Goal: Task Accomplishment & Management: Manage account settings

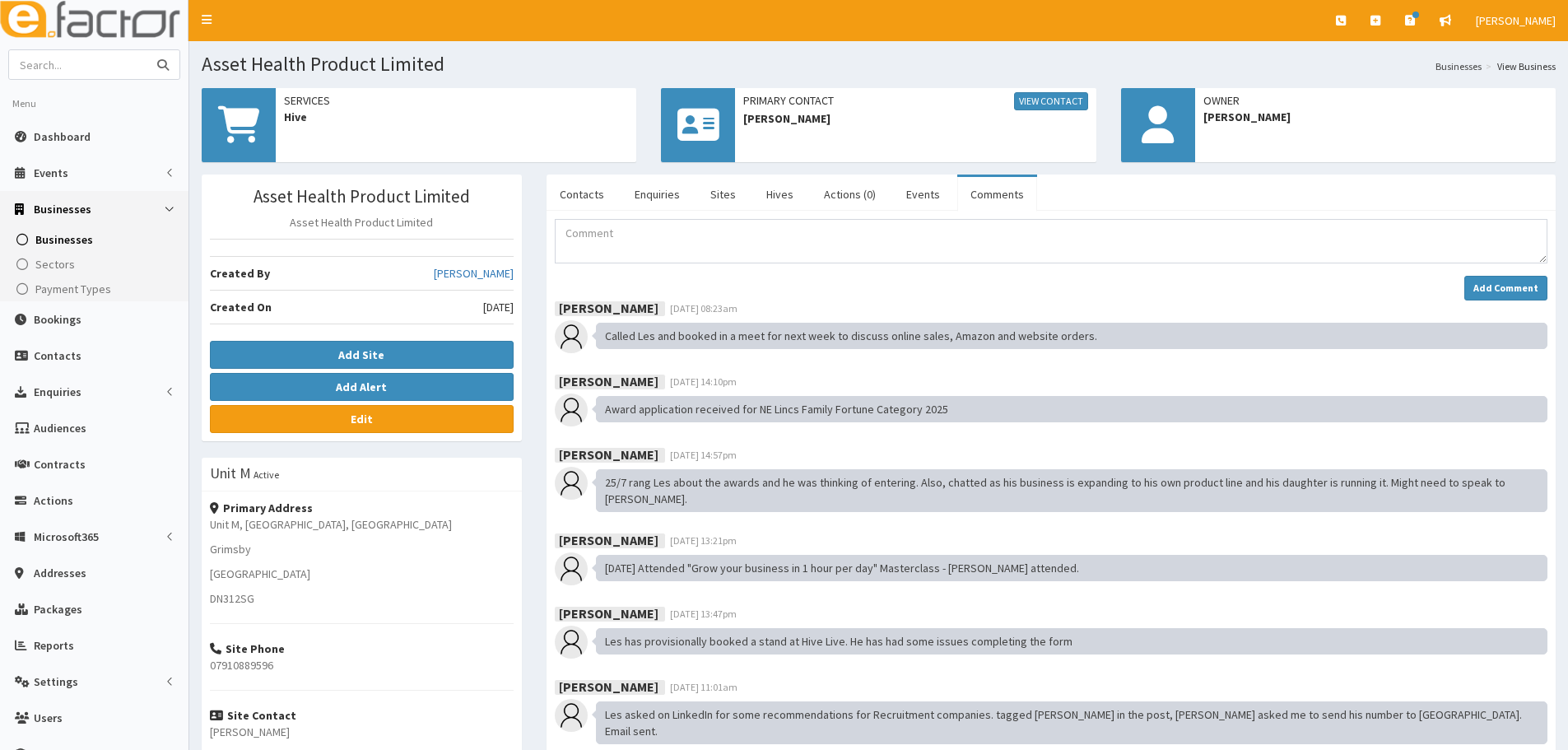
click at [87, 68] on input "text" at bounding box center [77, 64] width 139 height 29
type input "[PERSON_NAME]"
click at [146, 50] on button "submit" at bounding box center [163, 64] width 33 height 29
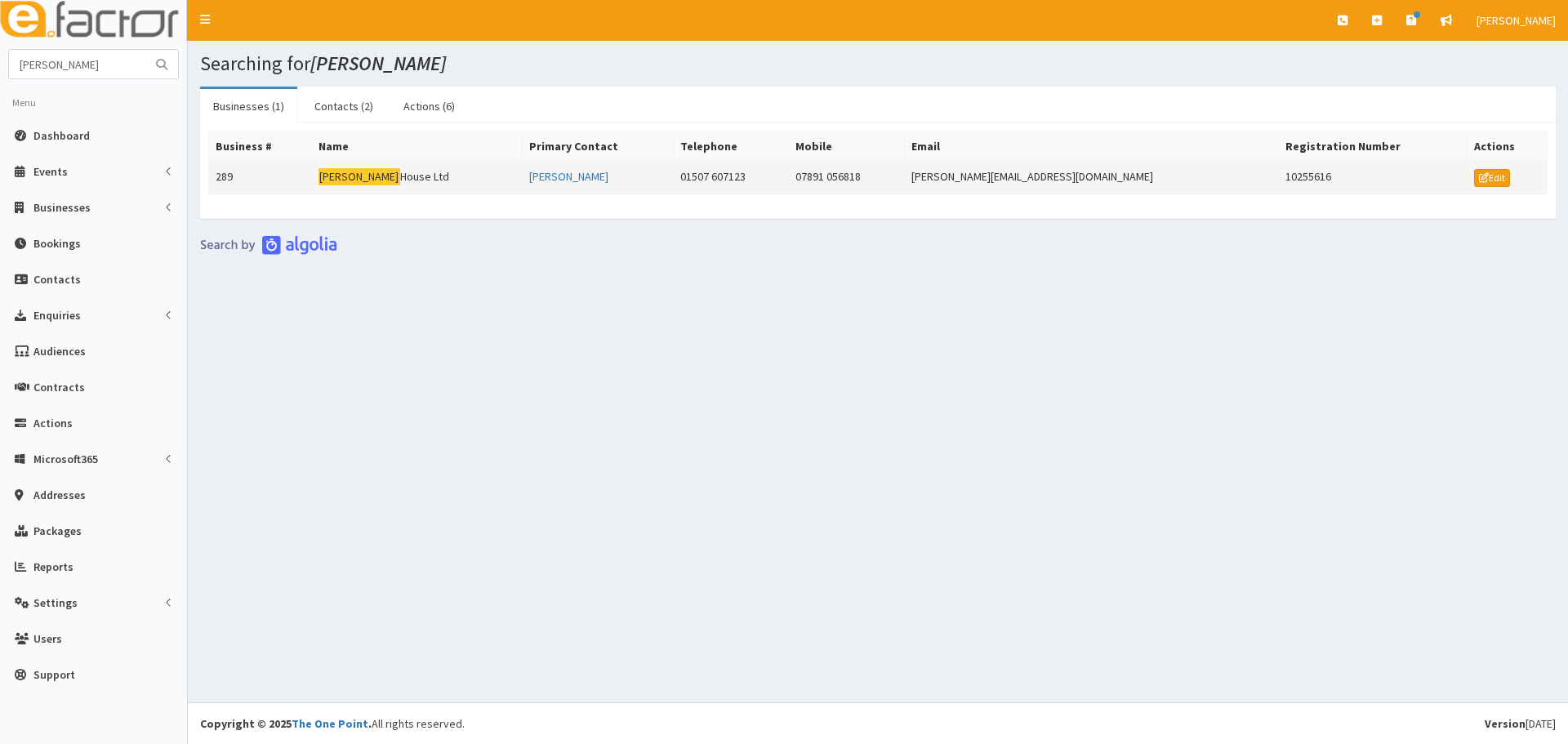
click at [451, 190] on td "Hammond House Ltd" at bounding box center [417, 177] width 212 height 32
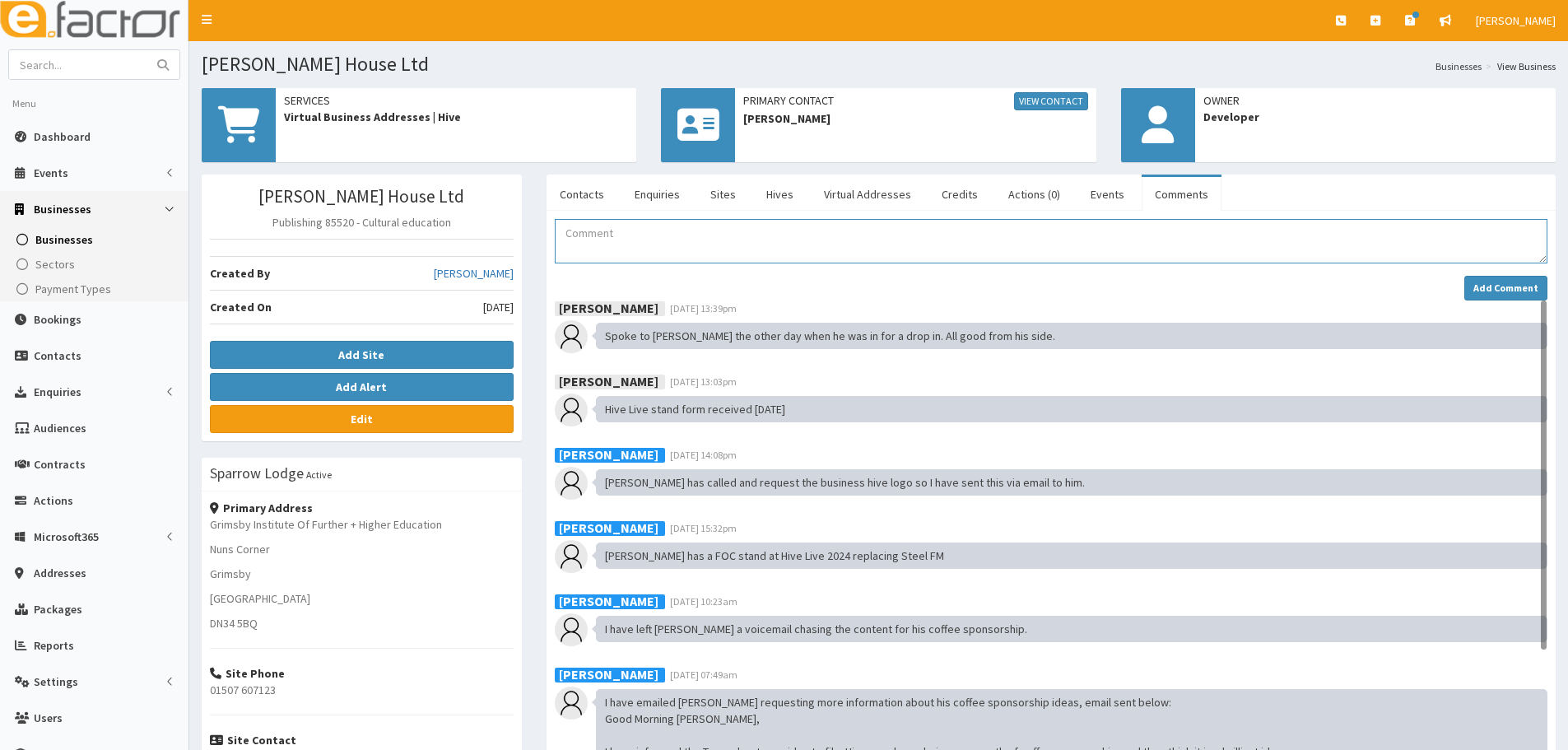
click at [993, 230] on textarea "Comment" at bounding box center [1051, 241] width 993 height 44
drag, startPoint x: 884, startPoint y: 231, endPoint x: 811, endPoint y: 239, distance: 73.4
click at [811, 239] on textarea "Jessica has booked a room at the business hive for 10:30am" at bounding box center [1051, 241] width 993 height 44
click at [890, 243] on textarea "Jessica has booked a room at the business hive for 15:30am" at bounding box center [1051, 241] width 993 height 44
type textarea "Jessica has booked a room at the business hive for 15:30am on 15.09.2025"
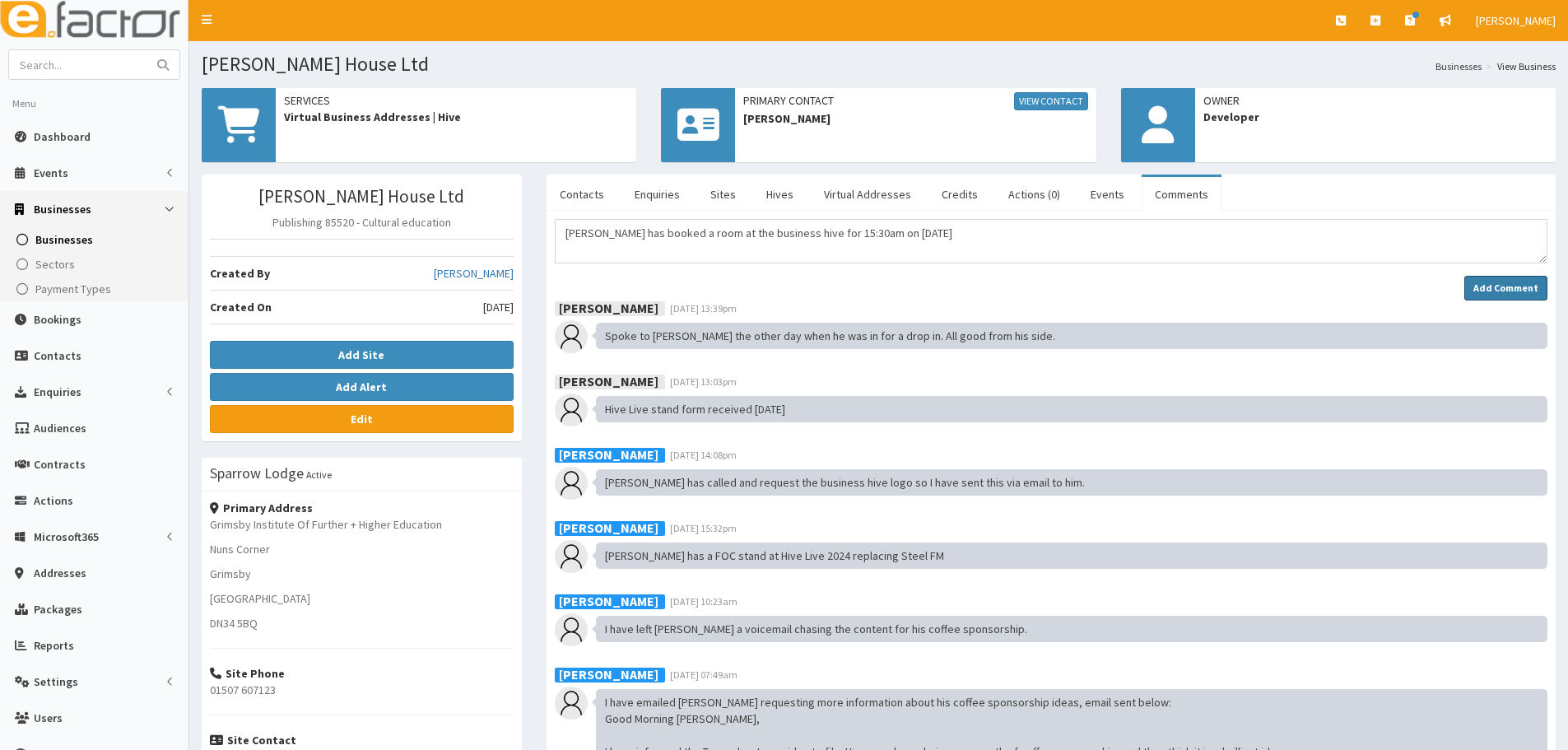
click at [1542, 276] on button "Add Comment" at bounding box center [1506, 288] width 83 height 25
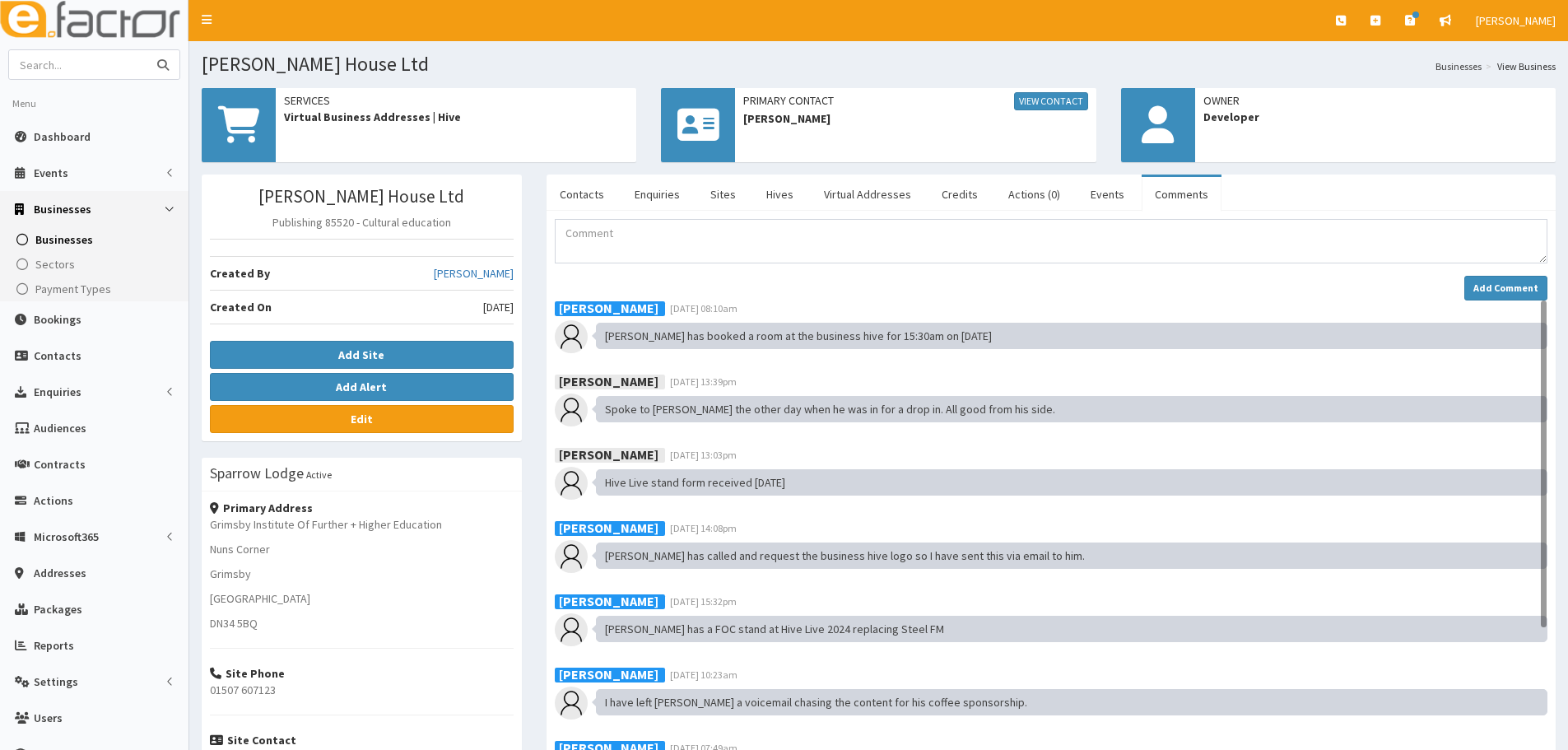
click at [109, 64] on input "text" at bounding box center [77, 64] width 139 height 29
type input "adea"
click at [146, 50] on button "submit" at bounding box center [163, 64] width 33 height 29
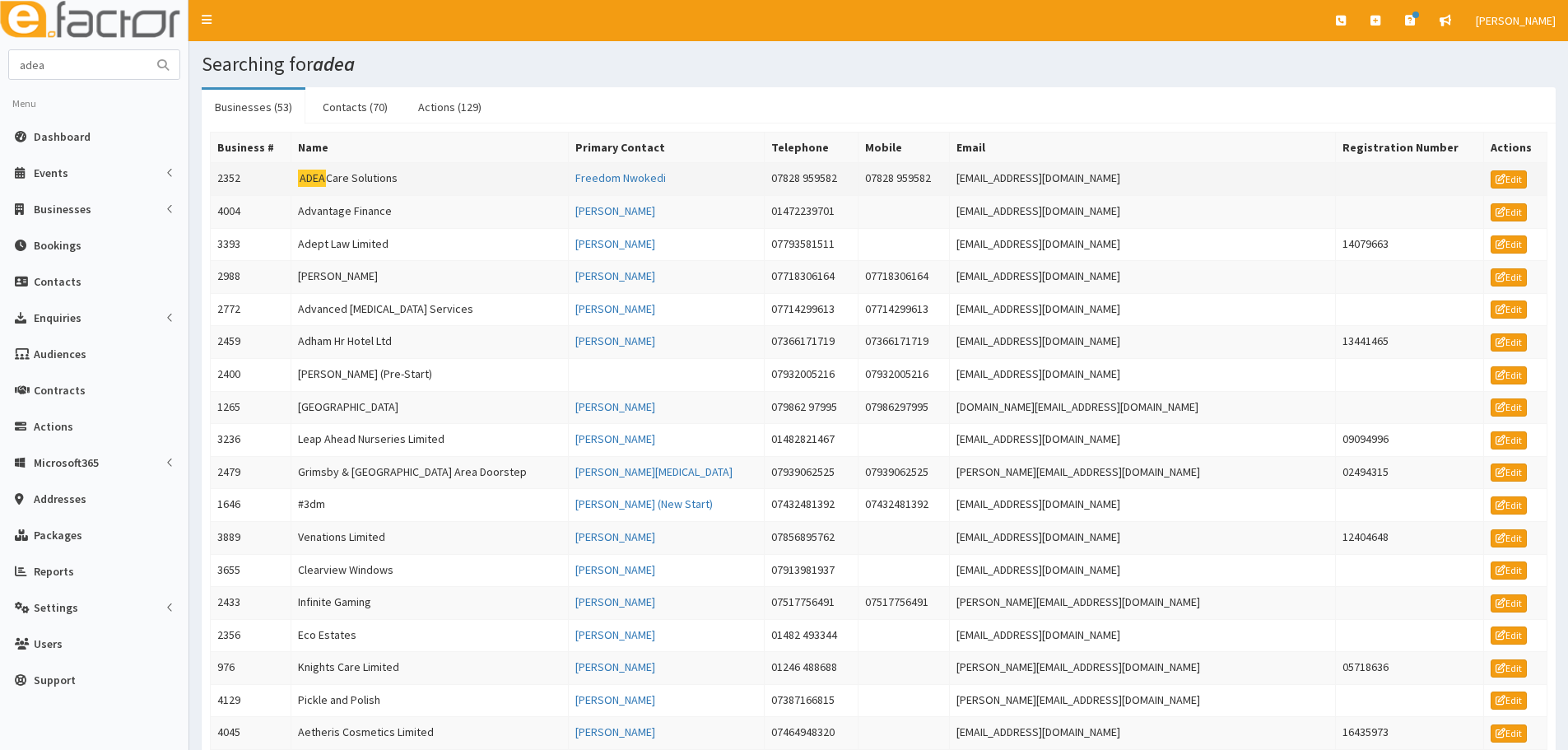
click at [345, 170] on td "ADEA Care Solutions" at bounding box center [431, 179] width 277 height 33
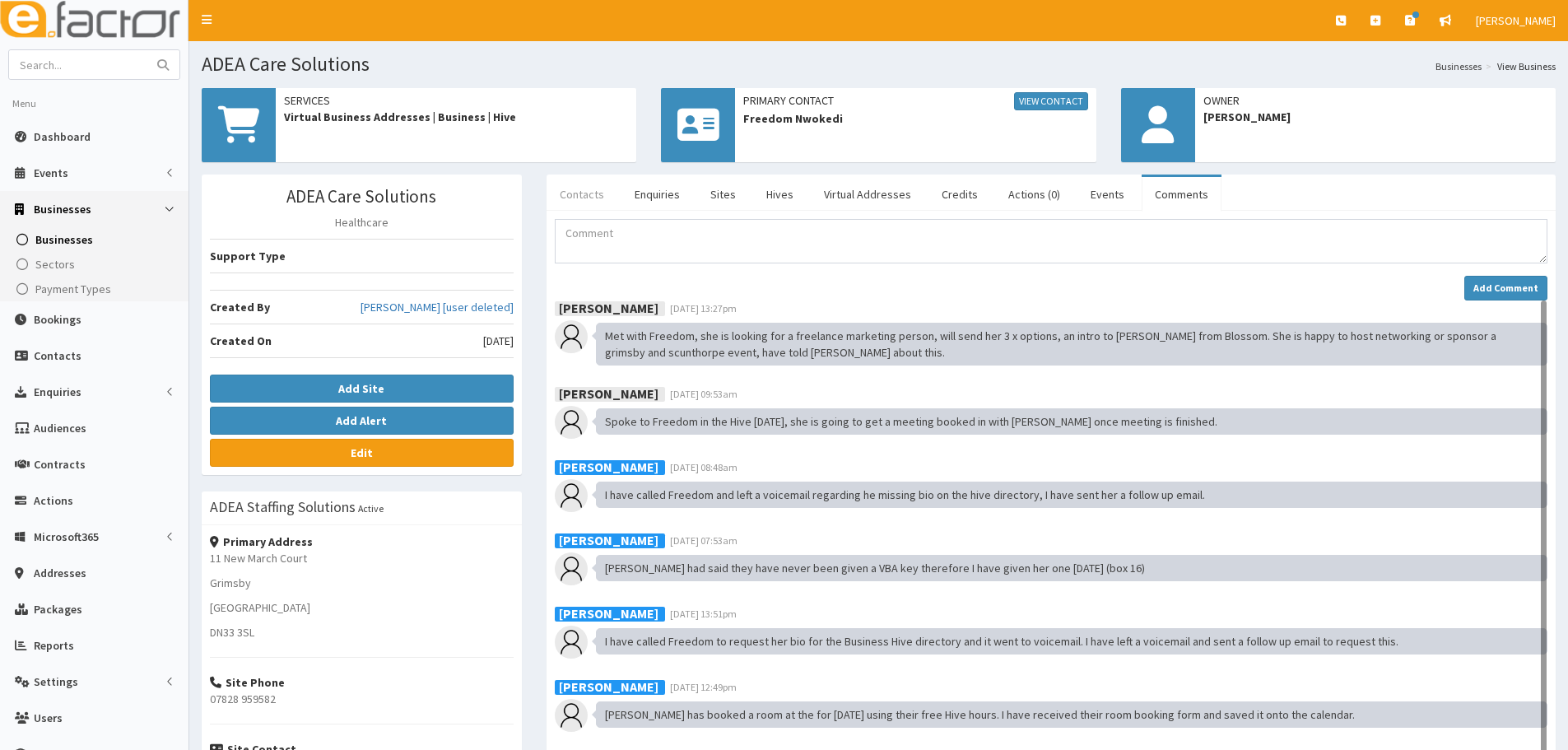
click at [568, 188] on link "Contacts" at bounding box center [582, 194] width 71 height 34
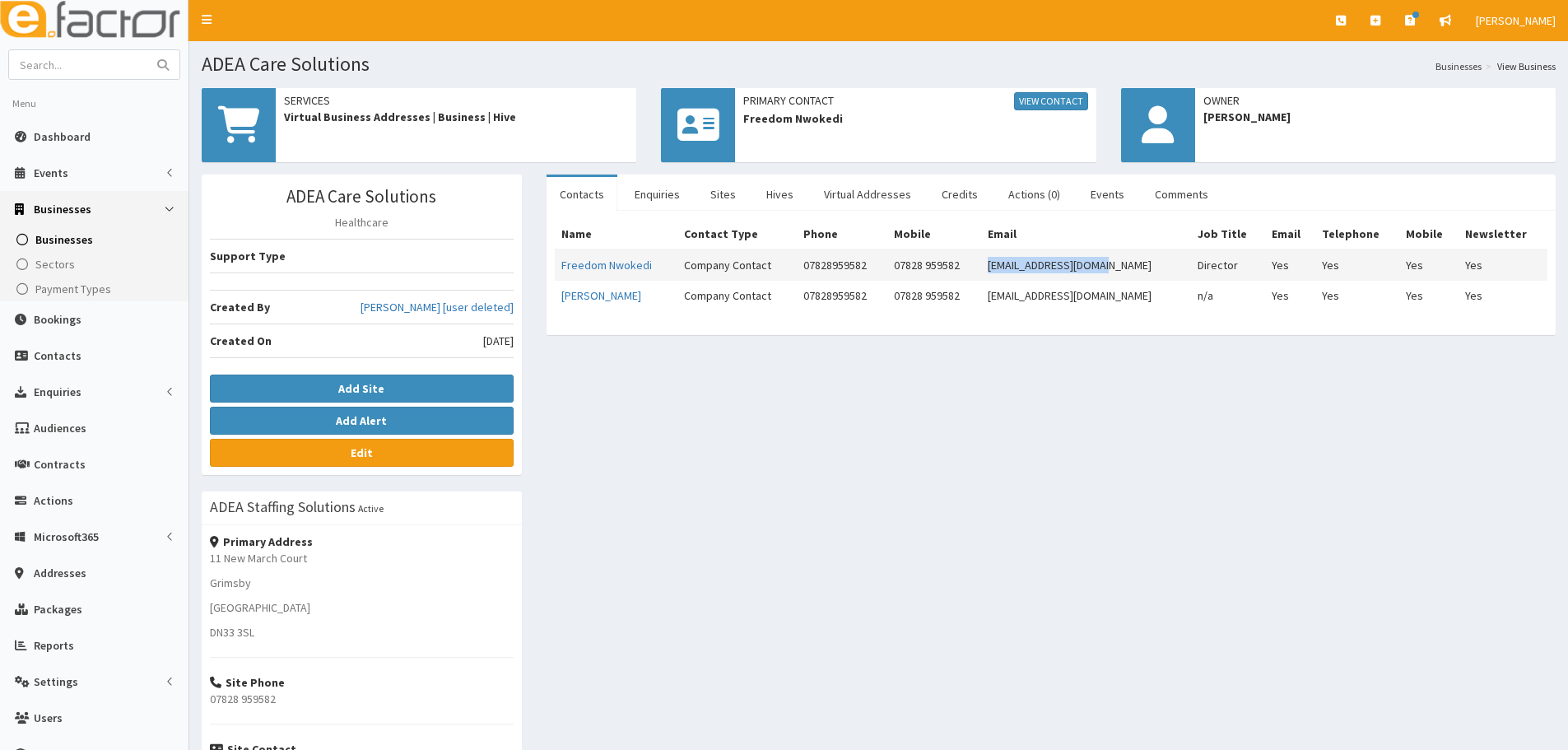
drag, startPoint x: 1022, startPoint y: 263, endPoint x: 1135, endPoint y: 262, distance: 113.0
click at [1135, 262] on td "freebridget@yahoo.com" at bounding box center [1086, 265] width 210 height 32
click at [1036, 545] on div "ADEA Care Solutions Healthcare Support Type Created By Melia Nielsen [user dele…" at bounding box center [878, 548] width 1379 height 748
drag, startPoint x: 1154, startPoint y: 269, endPoint x: 1021, endPoint y: 266, distance: 133.0
click at [1021, 266] on td "freebridget@yahoo.com" at bounding box center [1086, 265] width 210 height 32
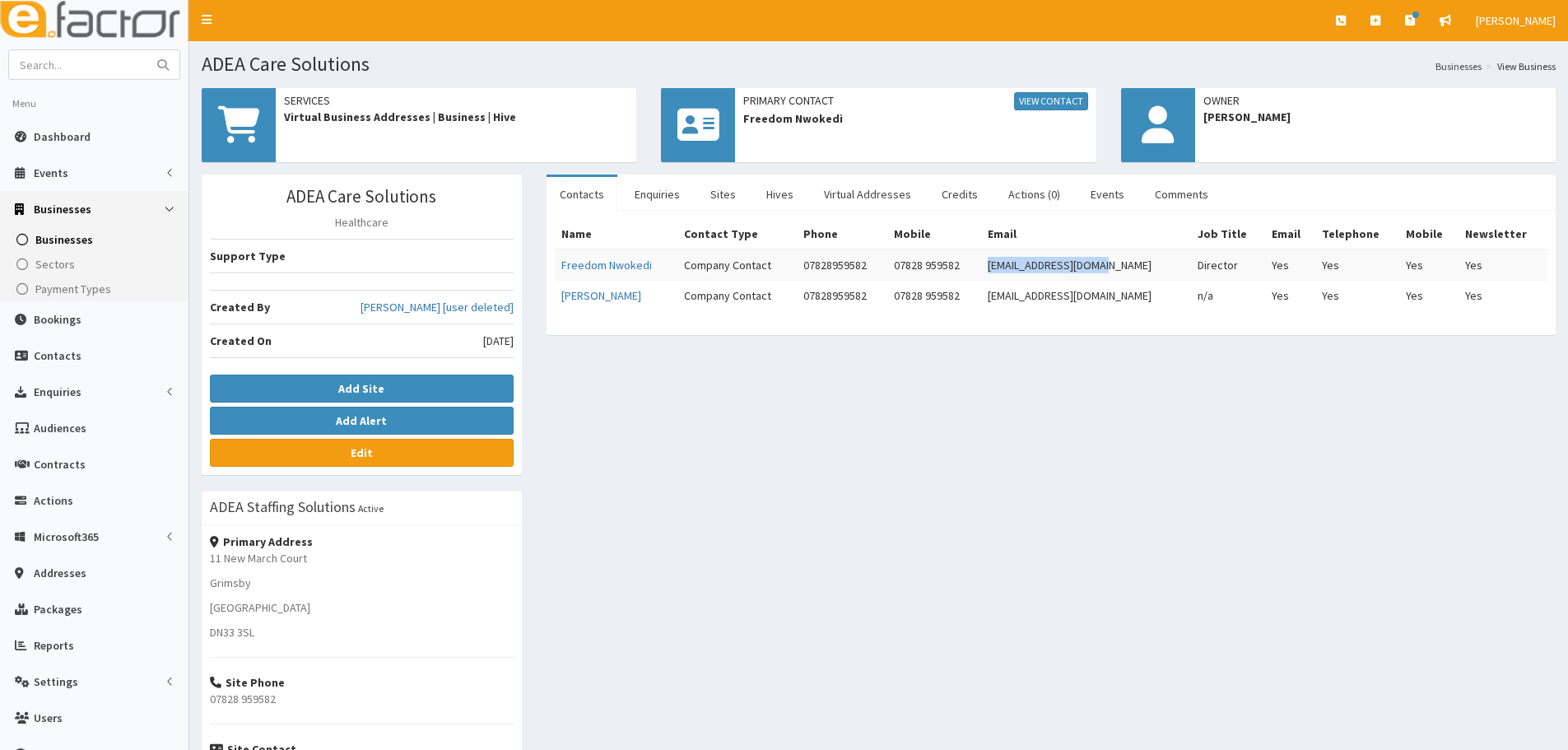
copy td "freebridget@yahoo.com"
click at [1193, 198] on link "Comments" at bounding box center [1182, 194] width 79 height 34
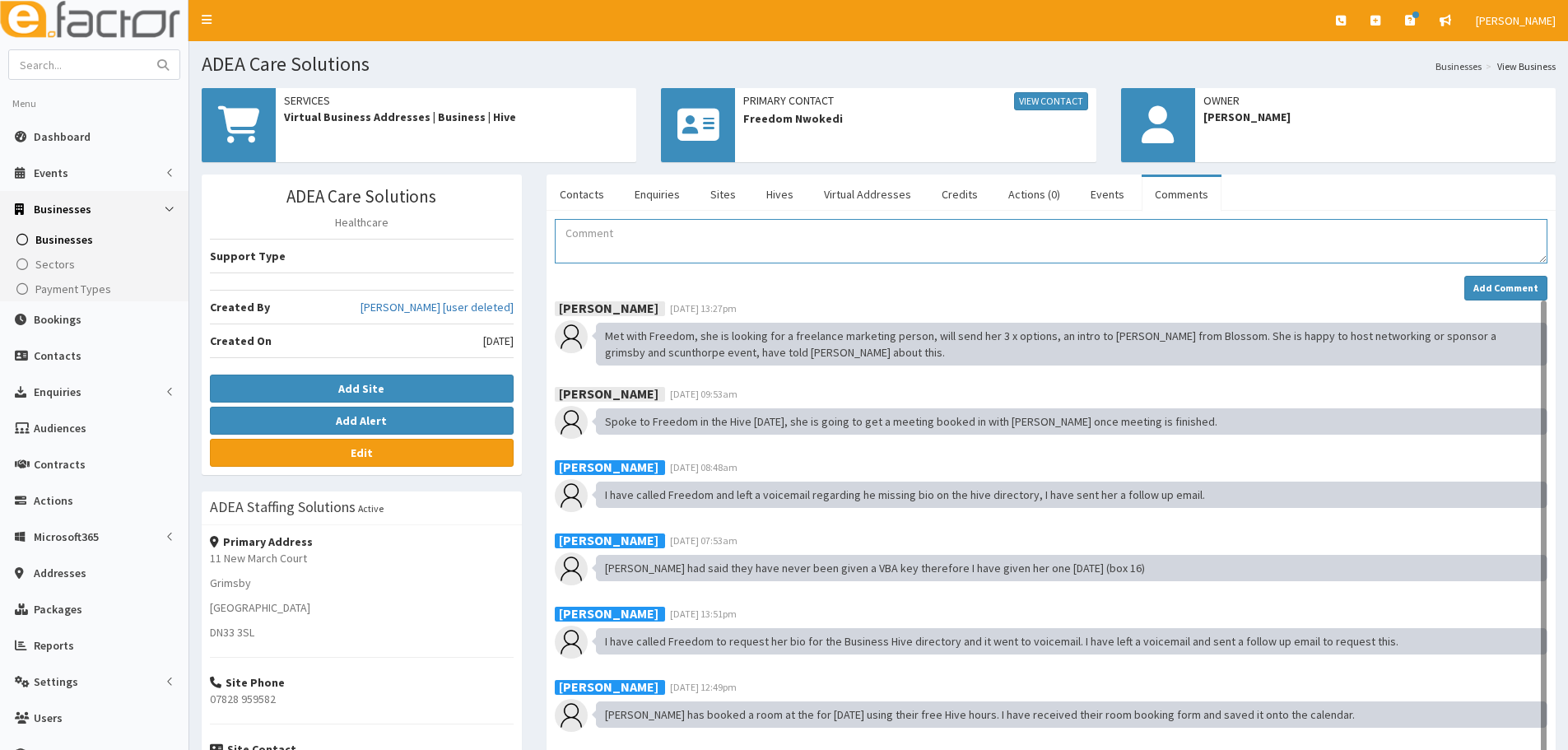
click at [612, 246] on textarea "Comment" at bounding box center [1051, 241] width 993 height 44
click at [635, 239] on textarea "Comment" at bounding box center [1051, 241] width 993 height 44
click at [757, 233] on textarea "Freedom has come in for a meeting todya and said she is interested in sponsorin…" at bounding box center [1051, 241] width 993 height 44
type textarea "Freedom has come in for a meeting today and said she is interested in sponsorin…"
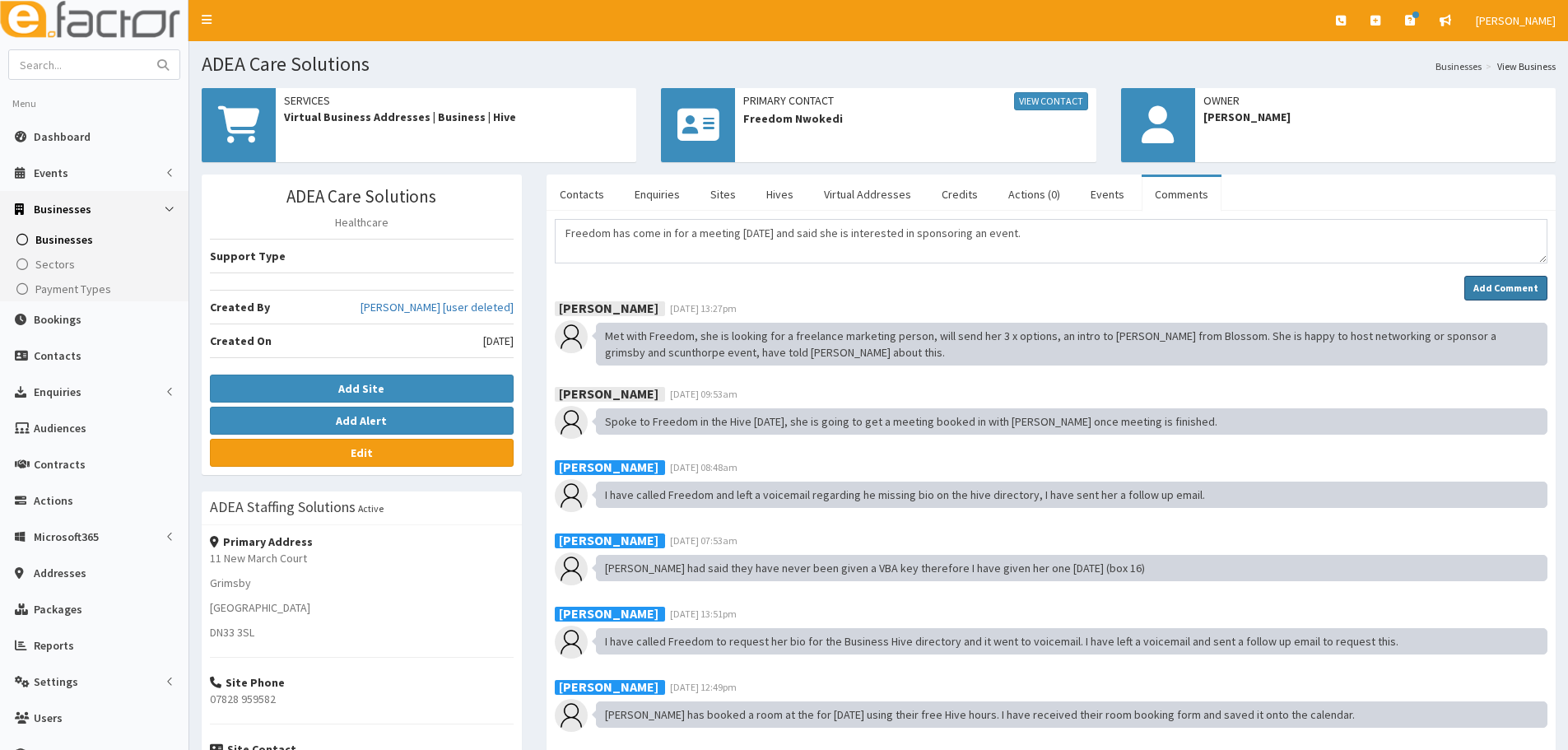
click at [1538, 283] on button "Add Comment" at bounding box center [1506, 288] width 83 height 25
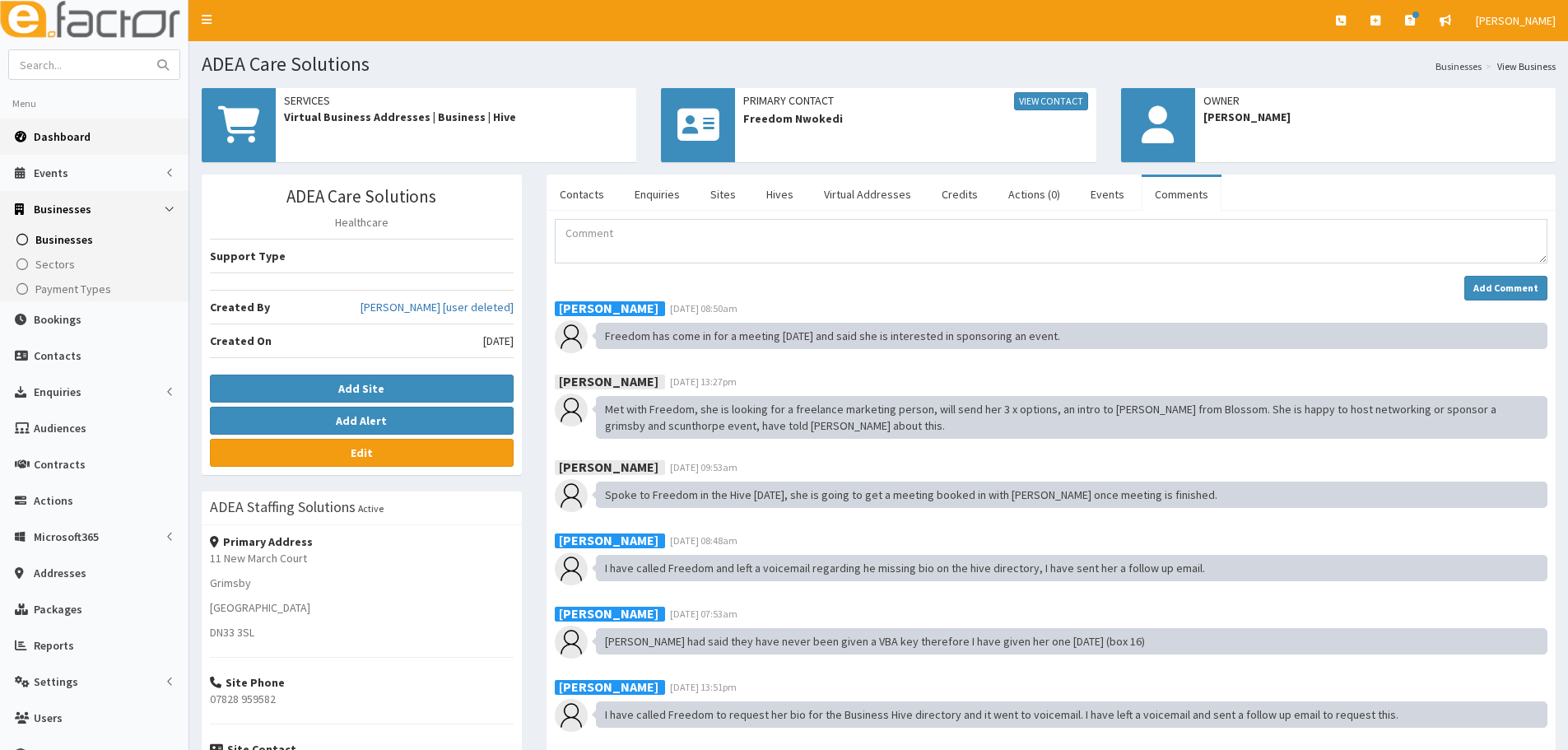
click at [73, 139] on span "Dashboard" at bounding box center [61, 136] width 56 height 14
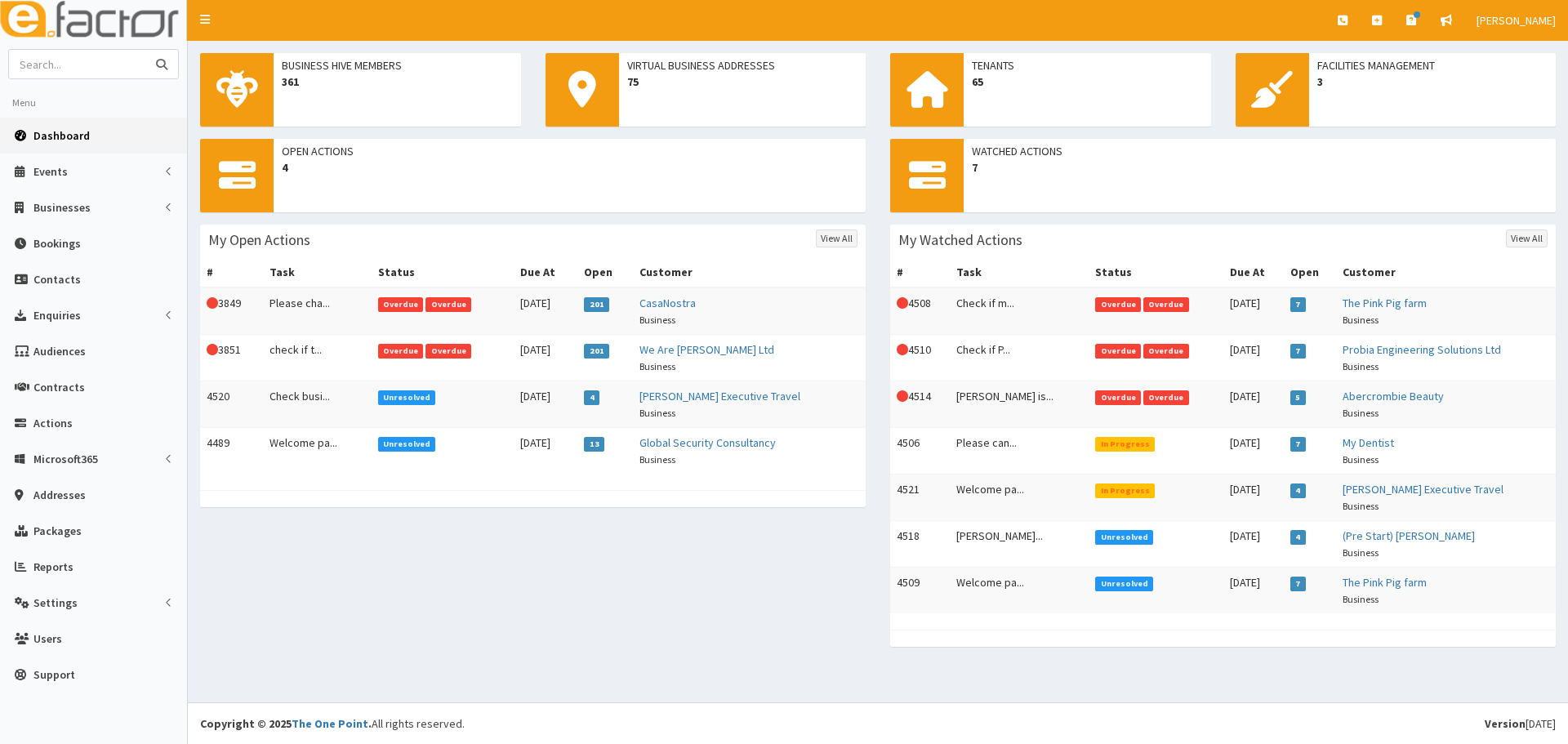
click at [84, 62] on input "text" at bounding box center [77, 64] width 138 height 28
type input "bare"
click at [145, 49] on button "submit" at bounding box center [161, 64] width 32 height 28
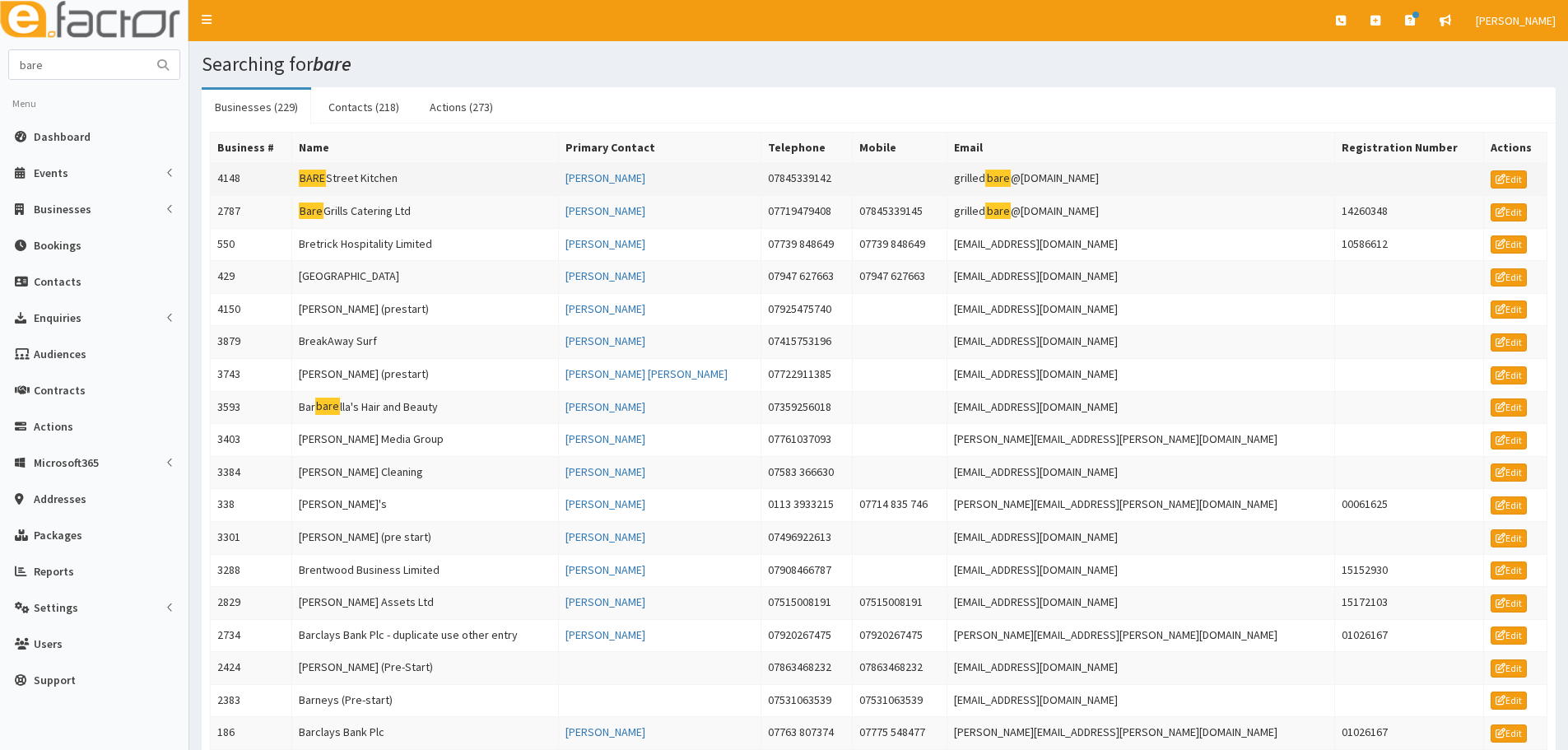
click at [453, 177] on td "BARE Street Kitchen" at bounding box center [426, 179] width 268 height 33
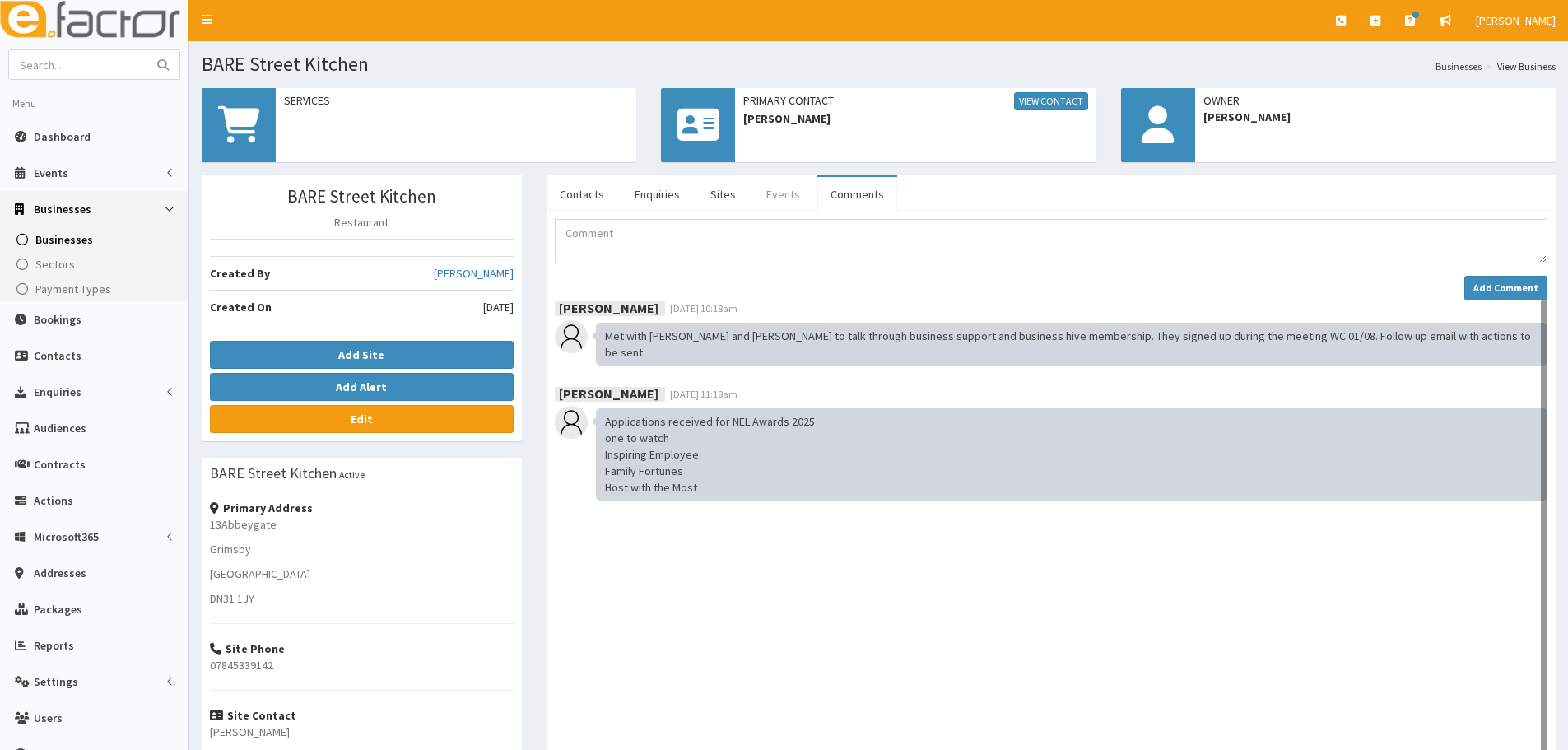
click at [777, 200] on link "Events" at bounding box center [783, 194] width 60 height 34
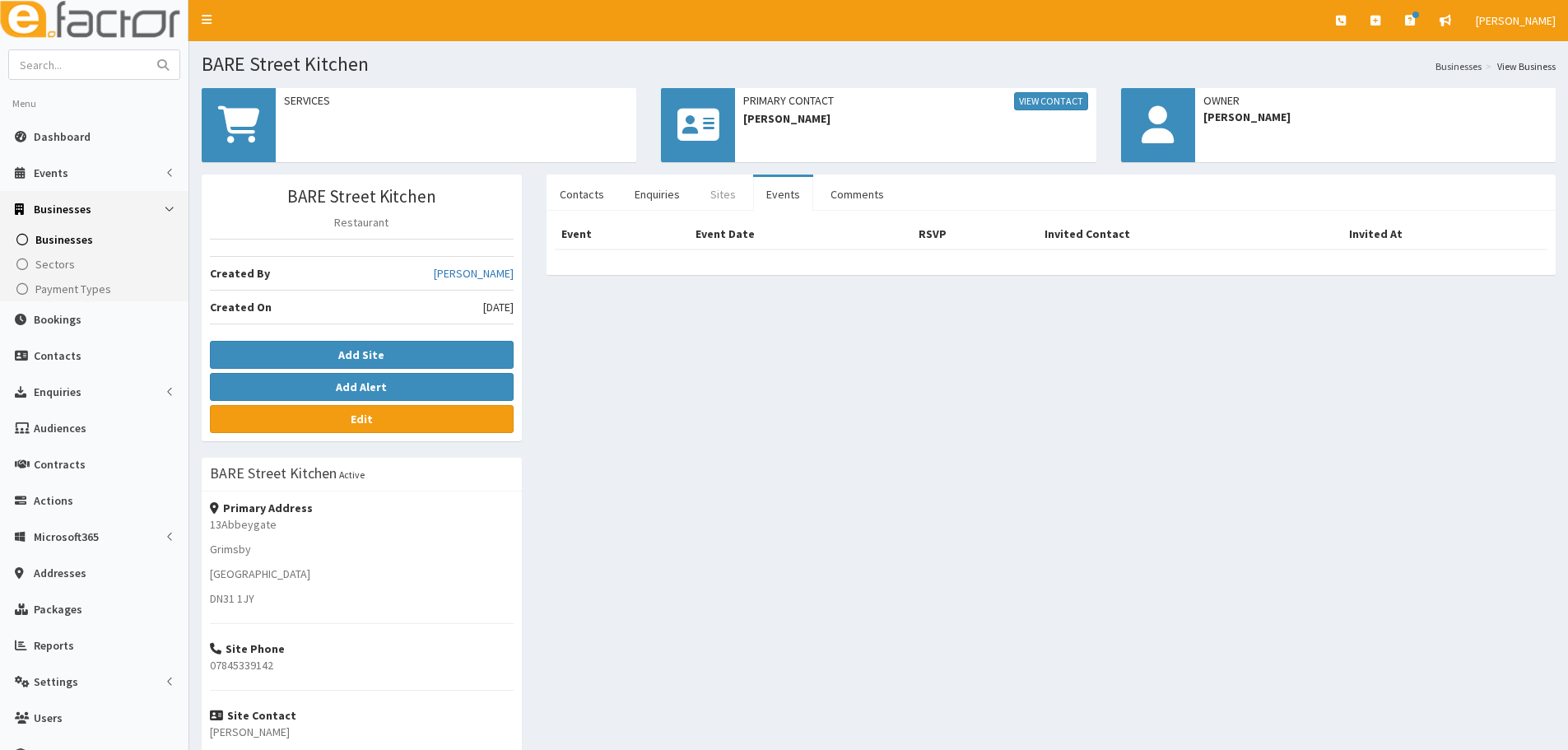
click at [712, 200] on link "Sites" at bounding box center [723, 194] width 52 height 34
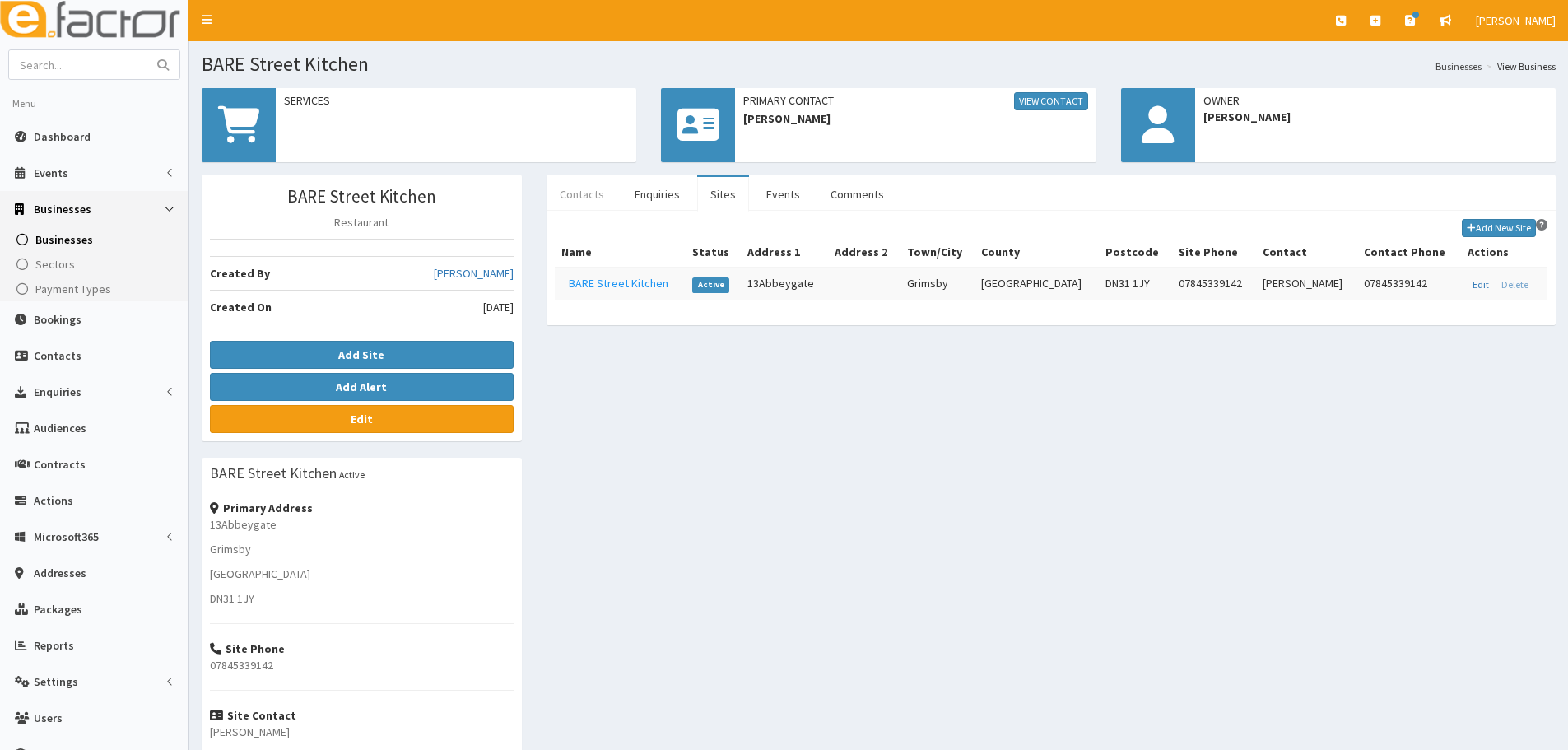
click at [600, 203] on link "Contacts" at bounding box center [582, 194] width 71 height 34
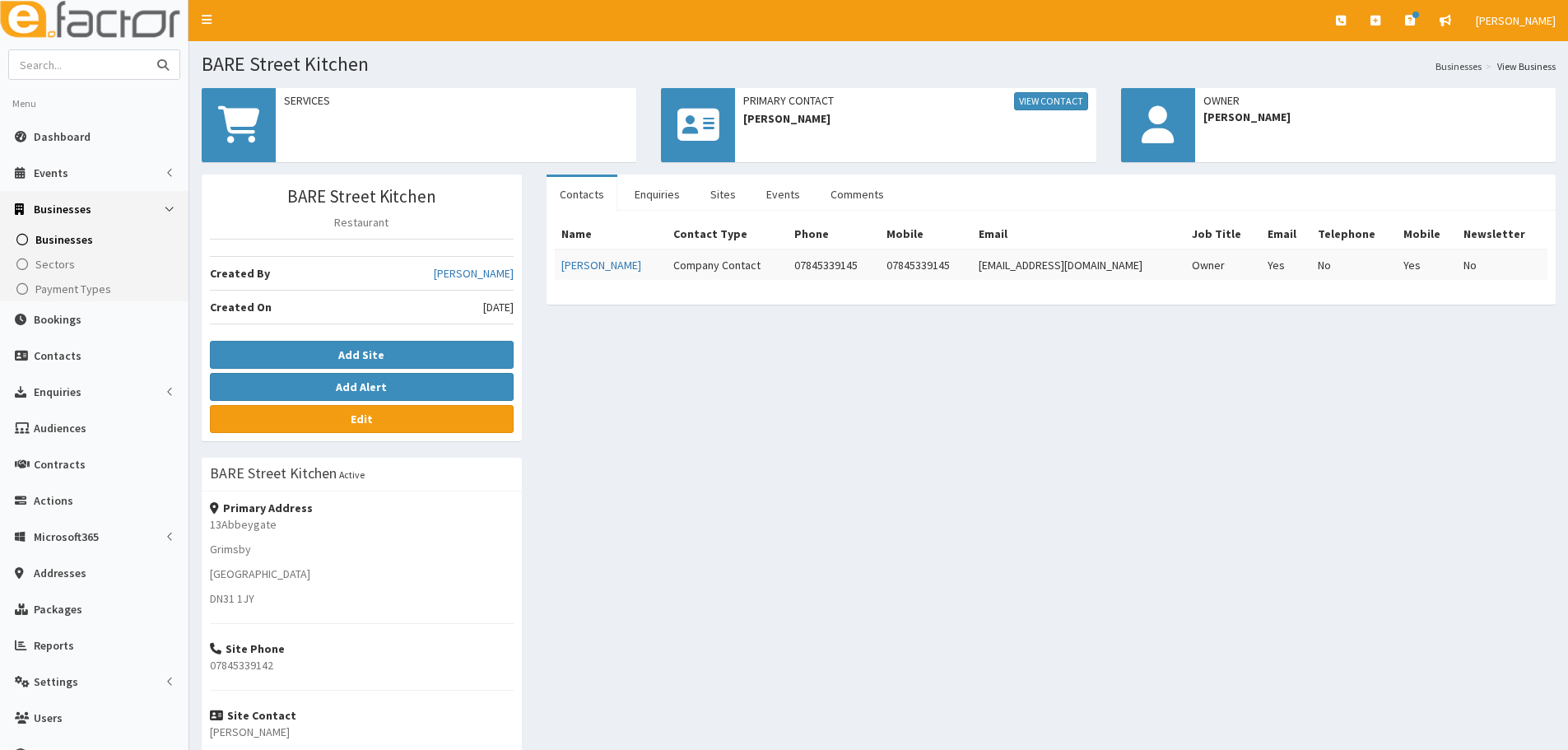
click at [116, 74] on input "text" at bounding box center [77, 64] width 139 height 29
type input "bare catering"
click at [146, 50] on button "submit" at bounding box center [163, 64] width 33 height 29
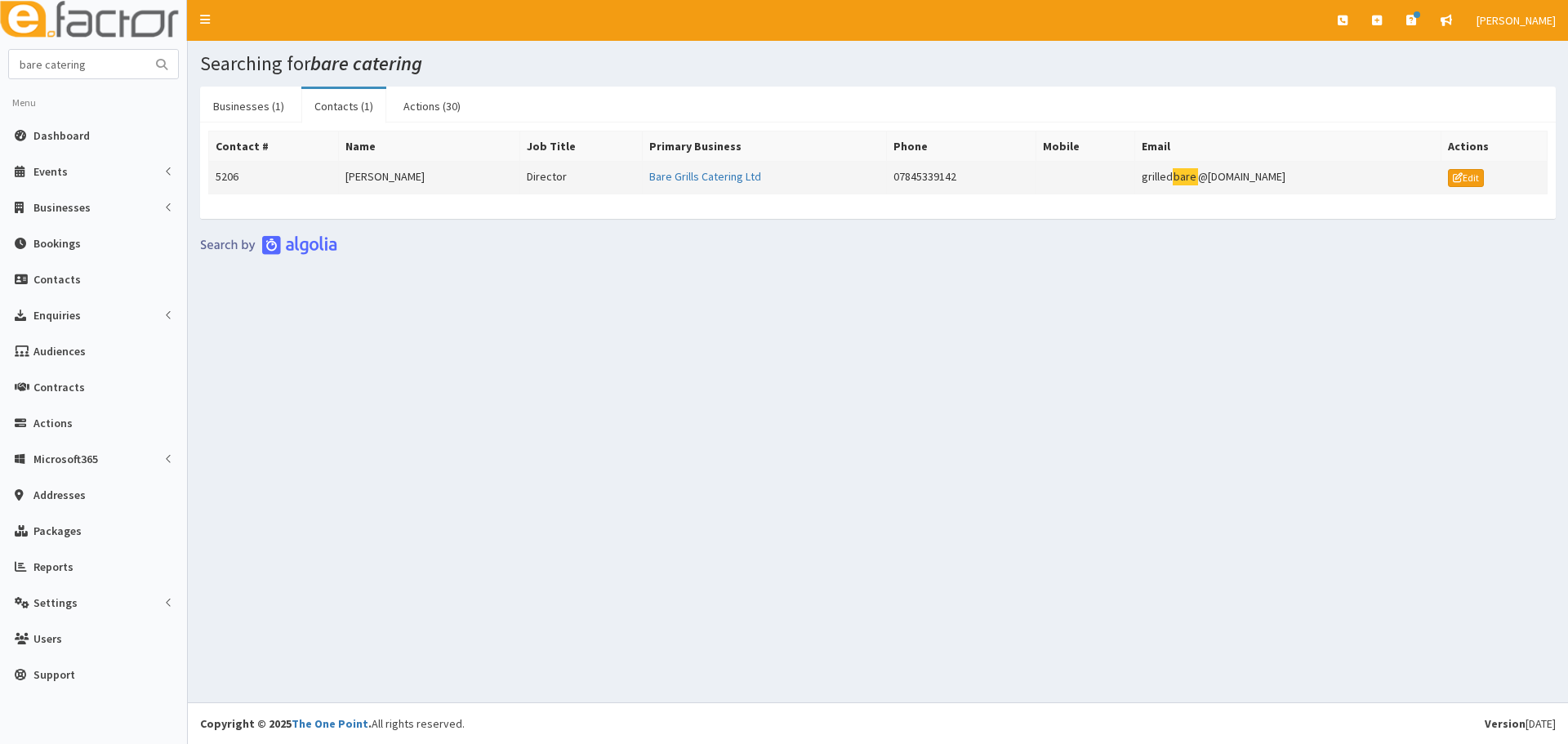
click at [308, 185] on td "5206" at bounding box center [273, 177] width 130 height 32
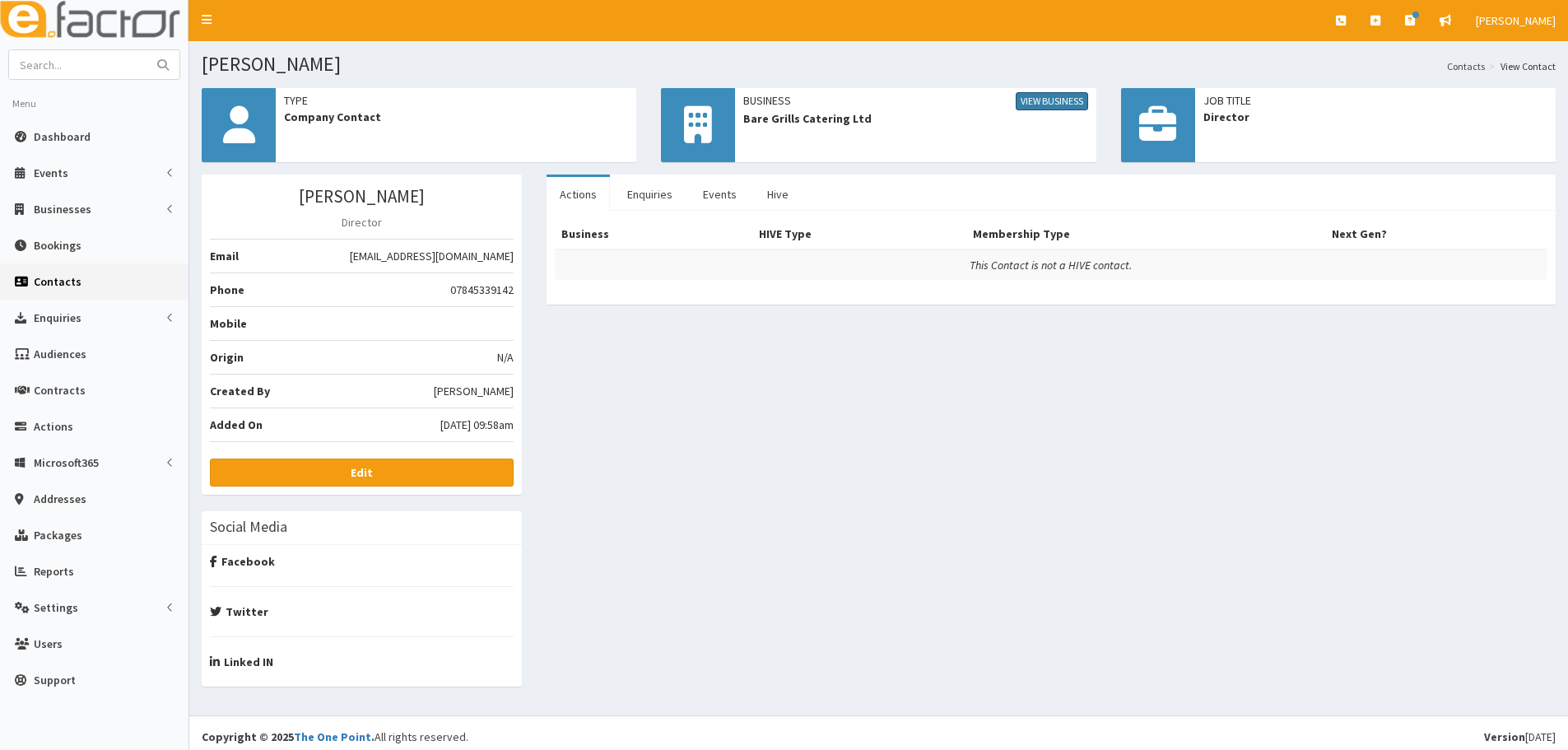
click at [1062, 102] on link "View Business" at bounding box center [1052, 100] width 73 height 18
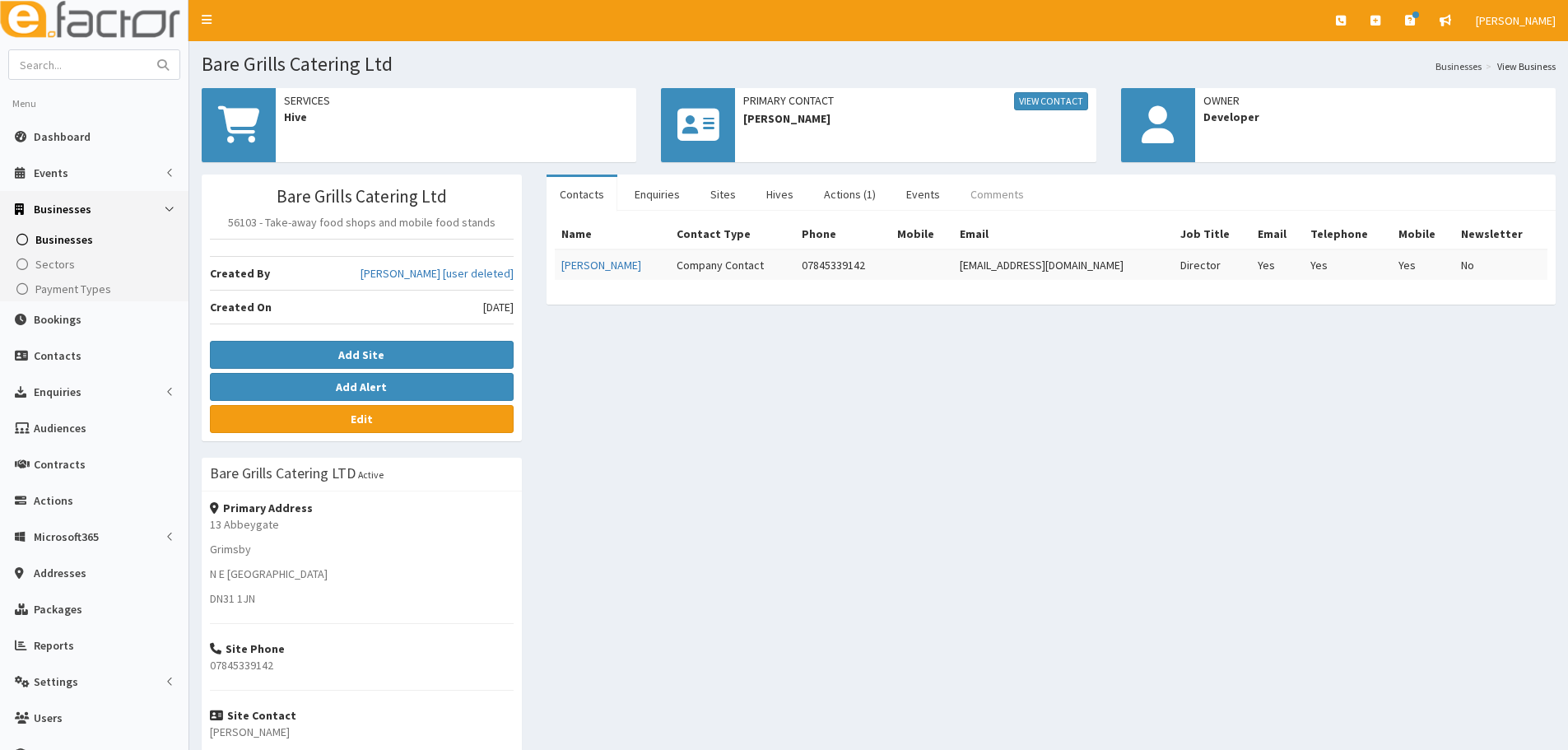
click at [991, 196] on link "Comments" at bounding box center [997, 194] width 79 height 34
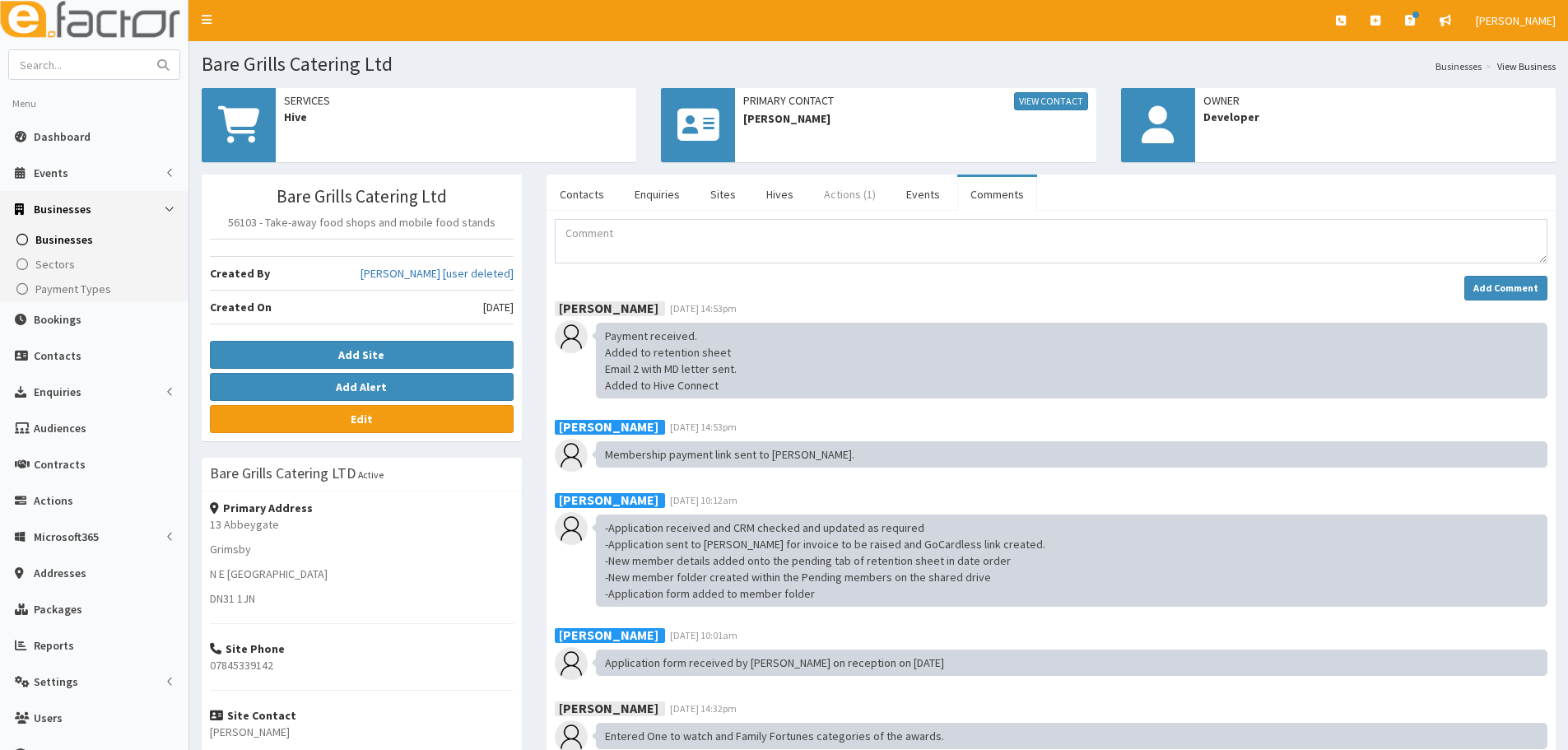
click at [859, 206] on link "Actions (1)" at bounding box center [850, 194] width 78 height 34
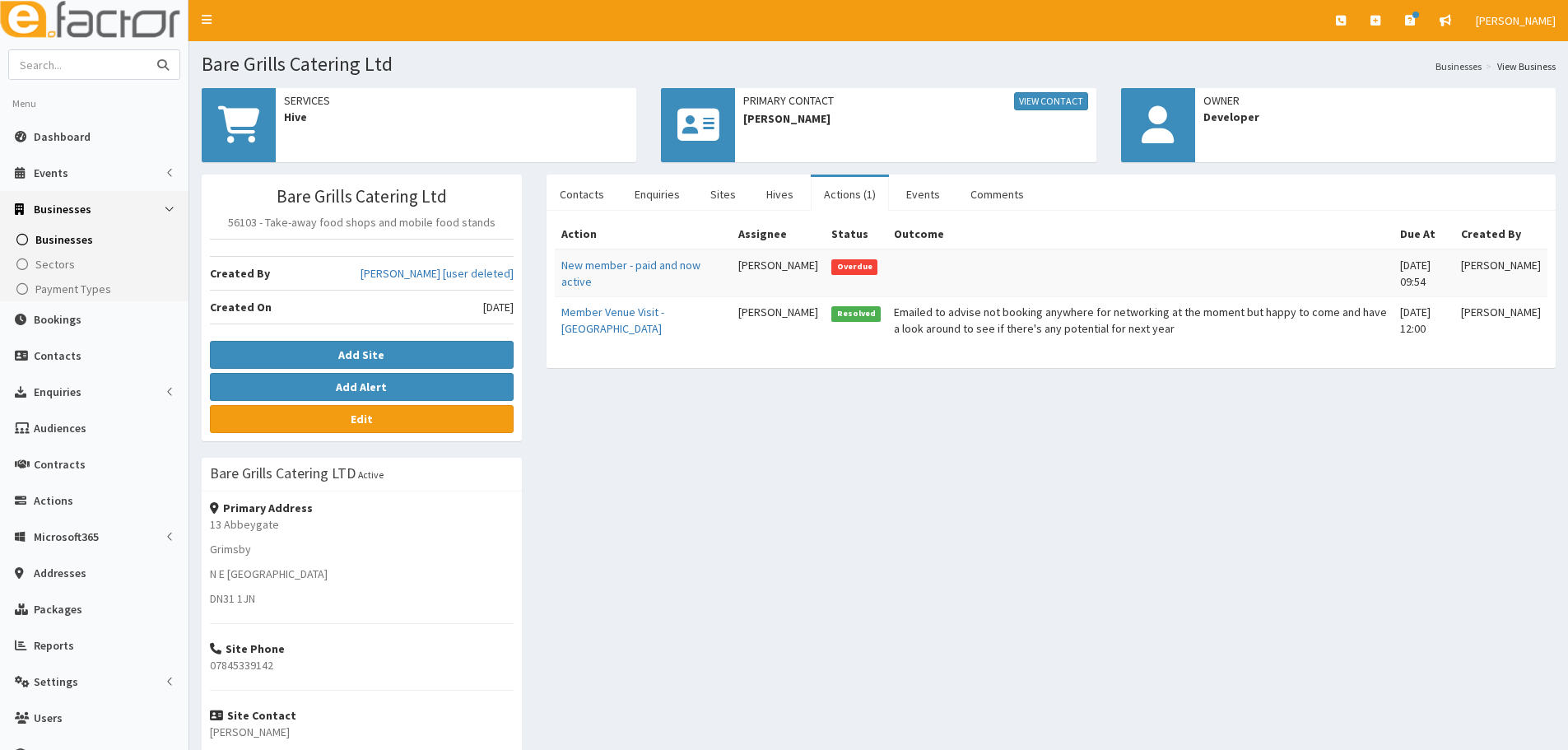
click at [131, 66] on input "text" at bounding box center [77, 64] width 139 height 29
type input "SC4"
click at [146, 50] on button "submit" at bounding box center [163, 64] width 33 height 29
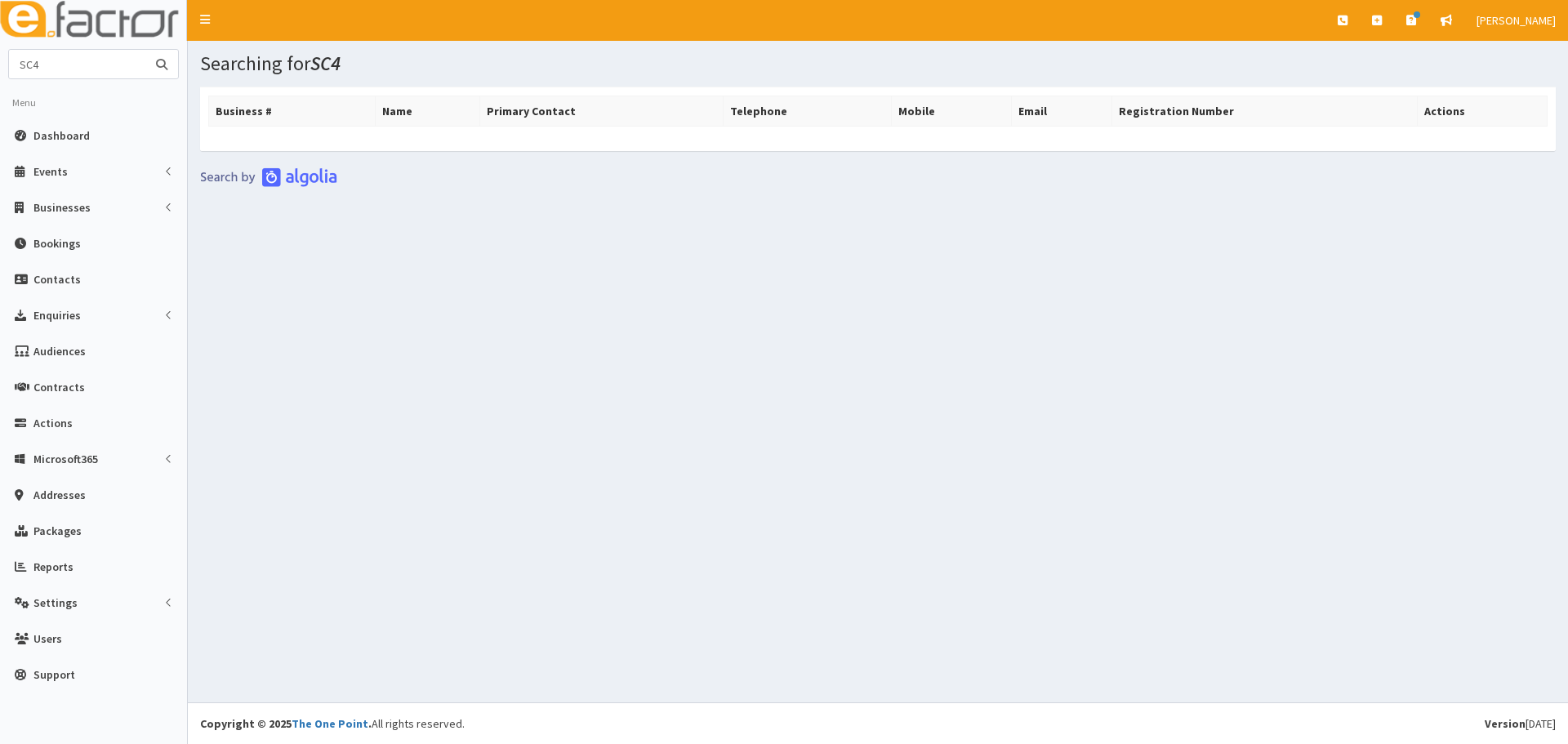
drag, startPoint x: 109, startPoint y: 68, endPoint x: -7, endPoint y: 71, distance: 116.0
click at [0, 71] on html "E Toggle navigation Quick Create Create Business Create Booking" at bounding box center [784, 372] width 1568 height 744
